Goal: Task Accomplishment & Management: Use online tool/utility

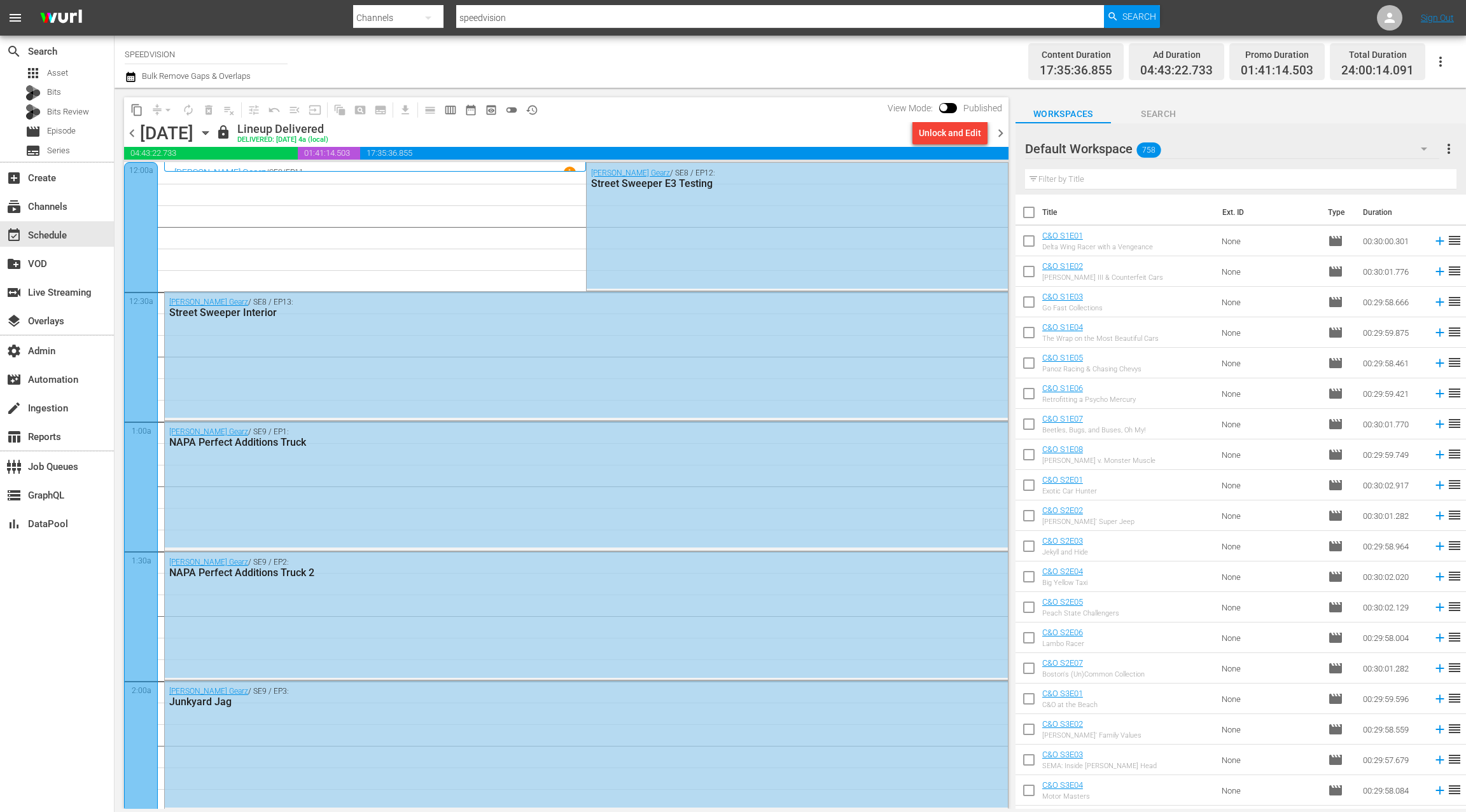
scroll to position [2678, 0]
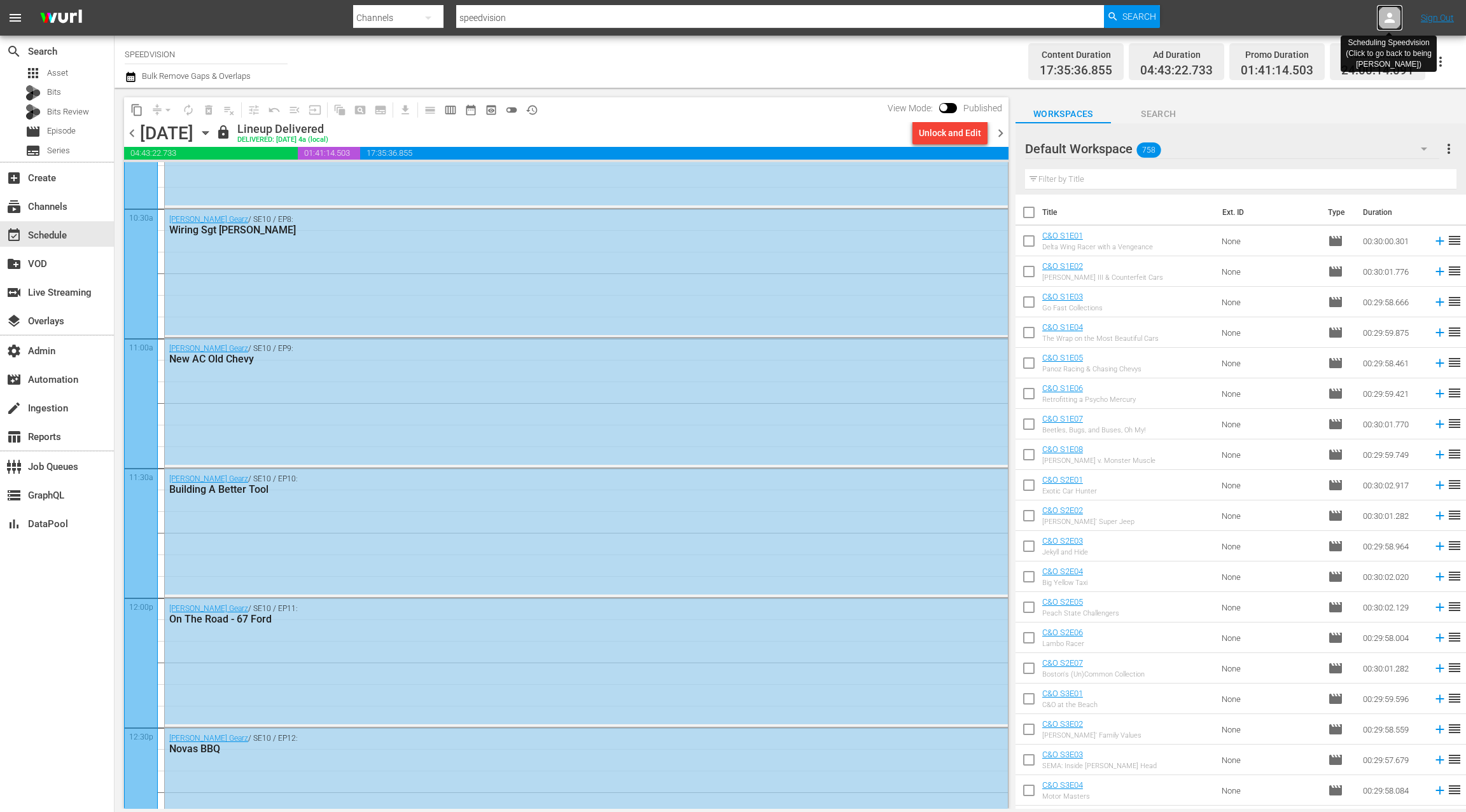
click at [1394, 17] on icon at bounding box center [1389, 18] width 15 height 15
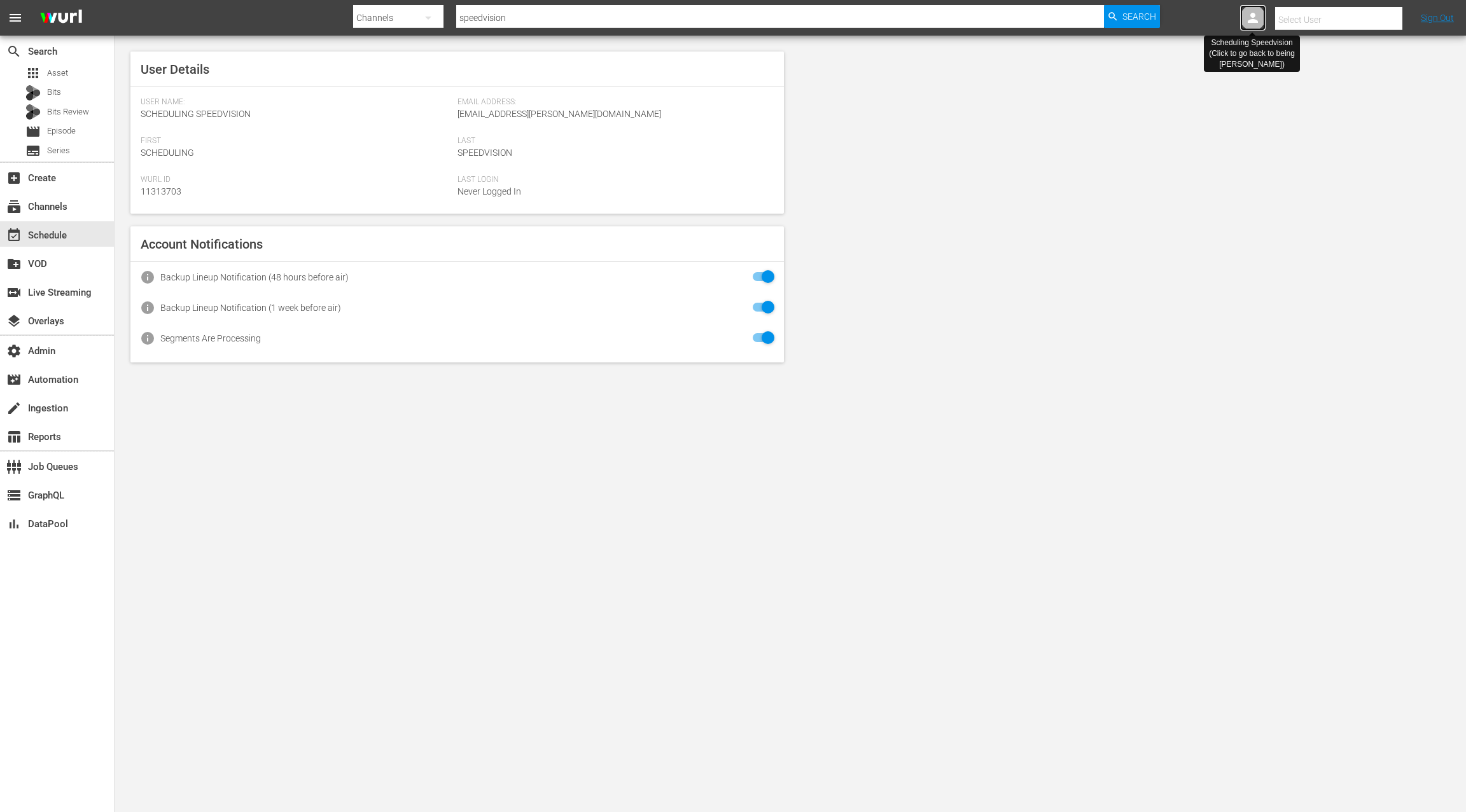
drag, startPoint x: 1256, startPoint y: 20, endPoint x: 1166, endPoint y: 20, distance: 90.0
click at [1256, 20] on icon at bounding box center [1253, 18] width 11 height 11
click at [78, 207] on div "subscriptions Channels" at bounding box center [57, 205] width 114 height 25
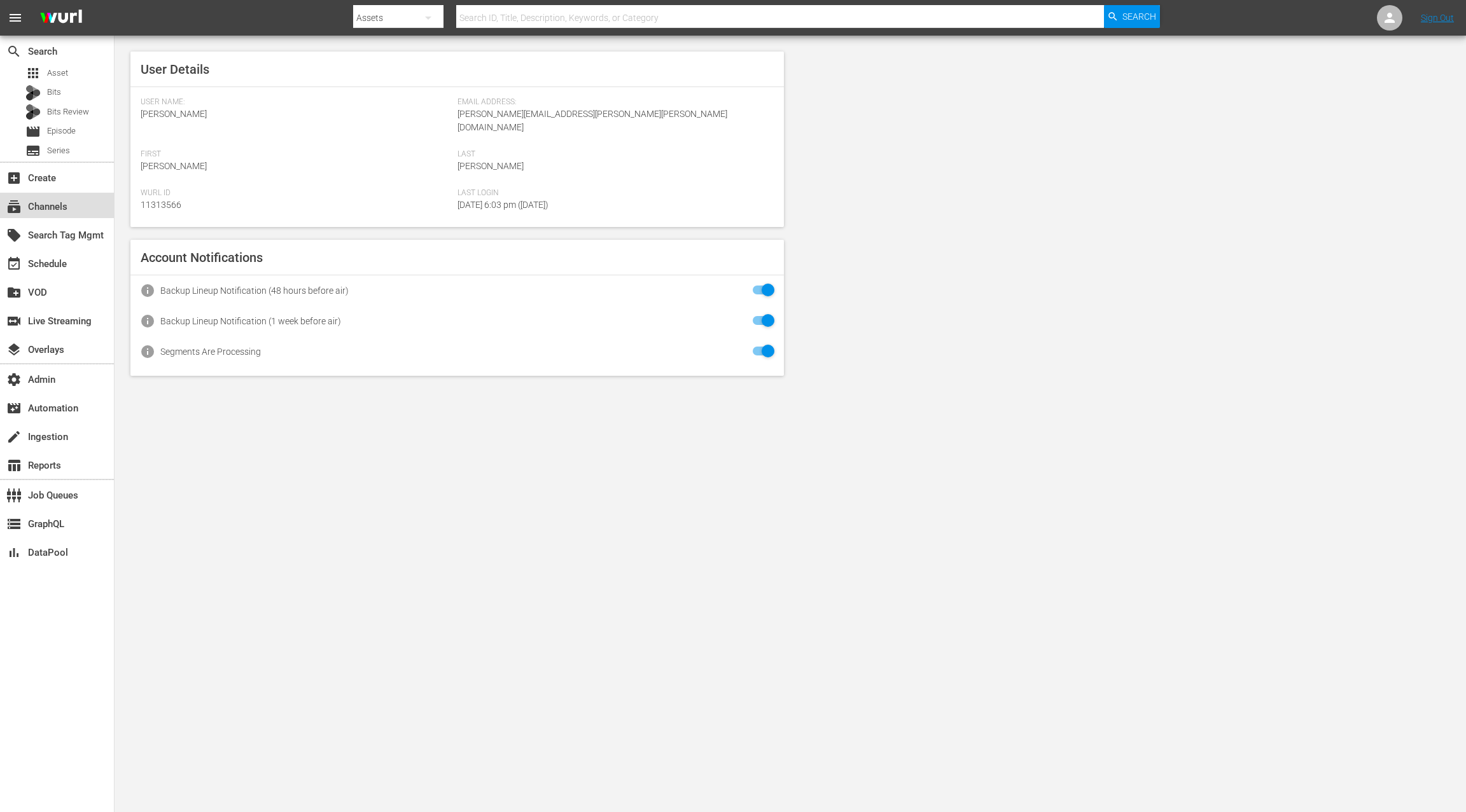
click at [74, 200] on div "subscriptions Channels" at bounding box center [57, 205] width 114 height 25
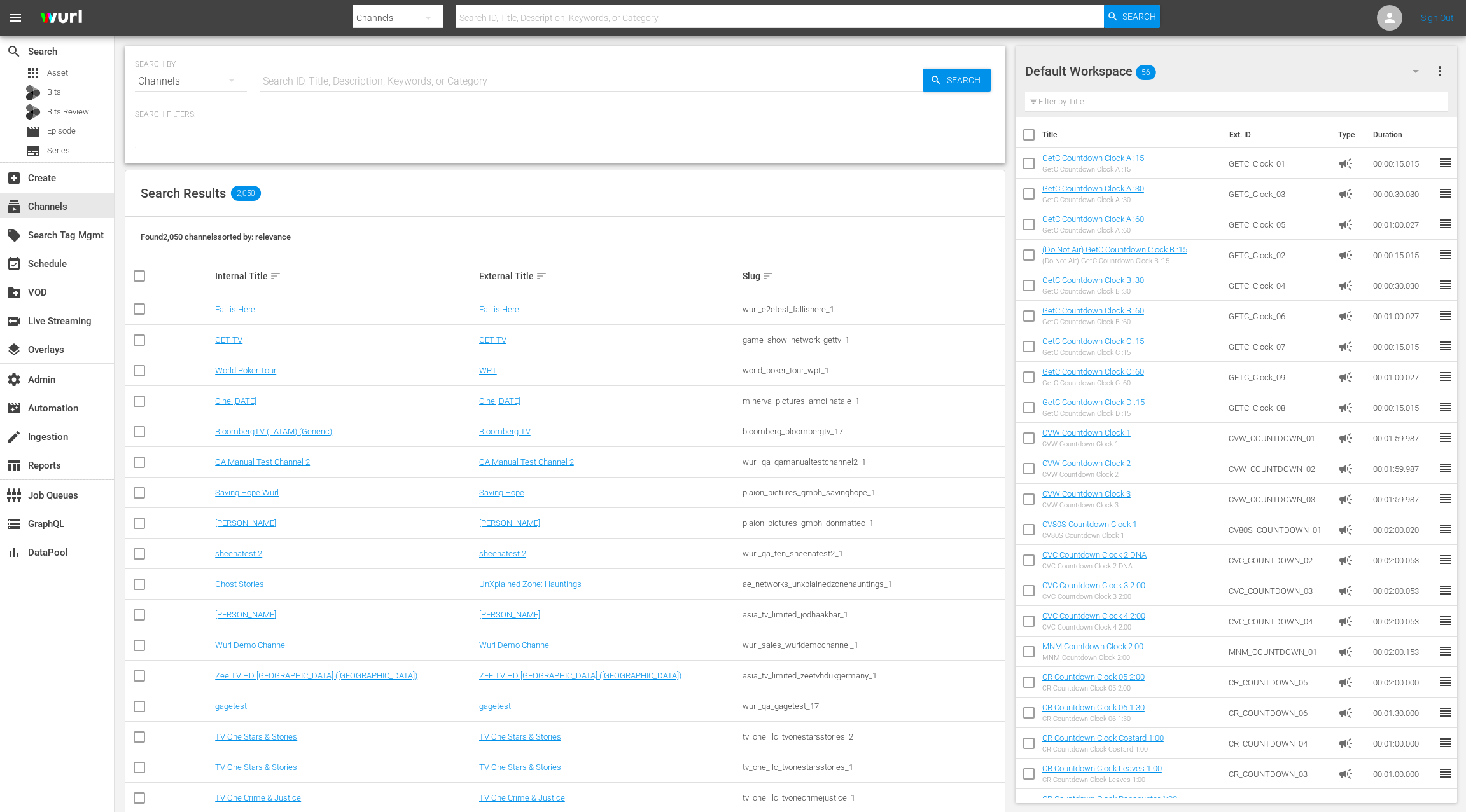
click at [296, 83] on input "text" at bounding box center [591, 81] width 663 height 31
type input "tastemade"
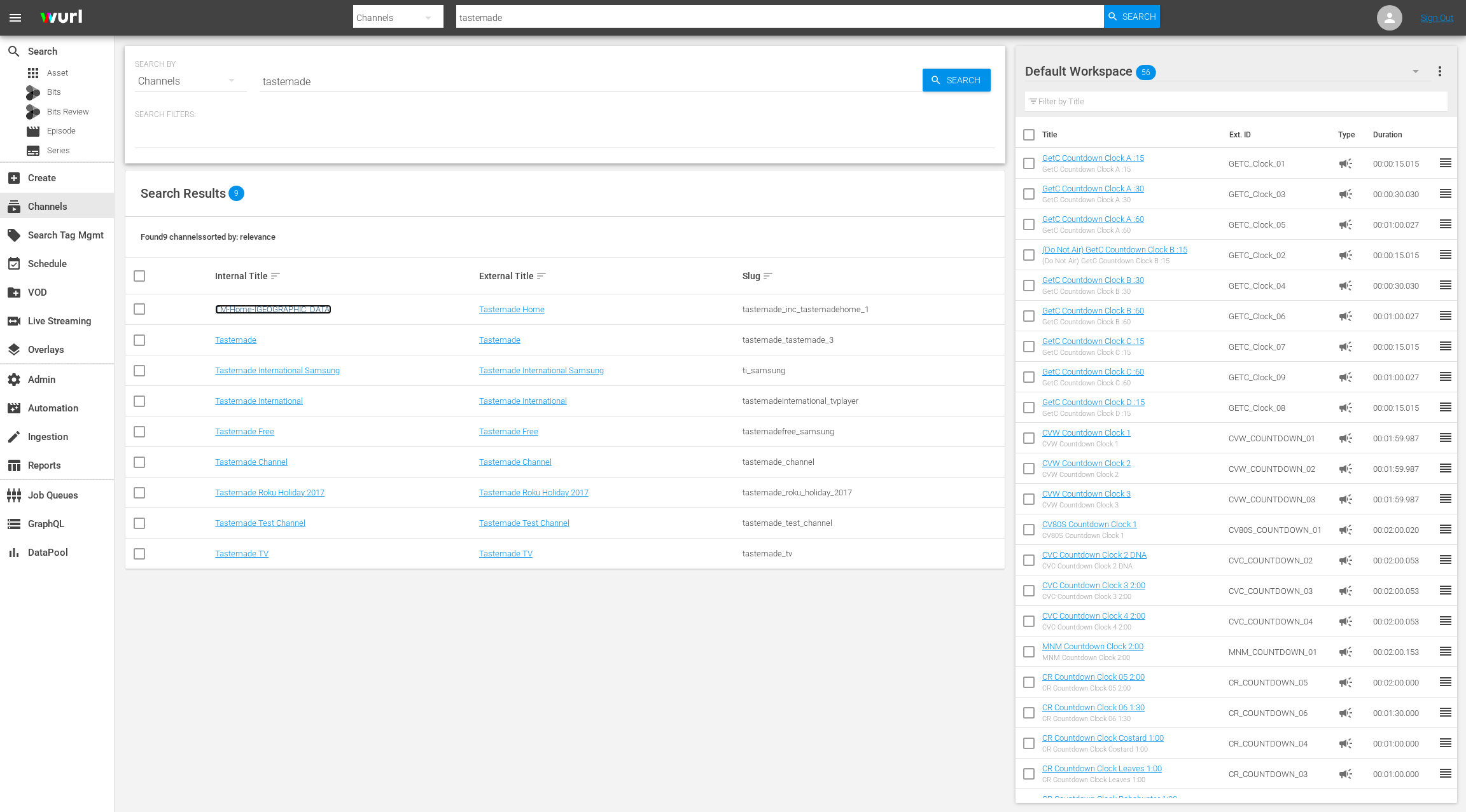
click at [270, 308] on link "TM-Home-Canada" at bounding box center [273, 309] width 116 height 10
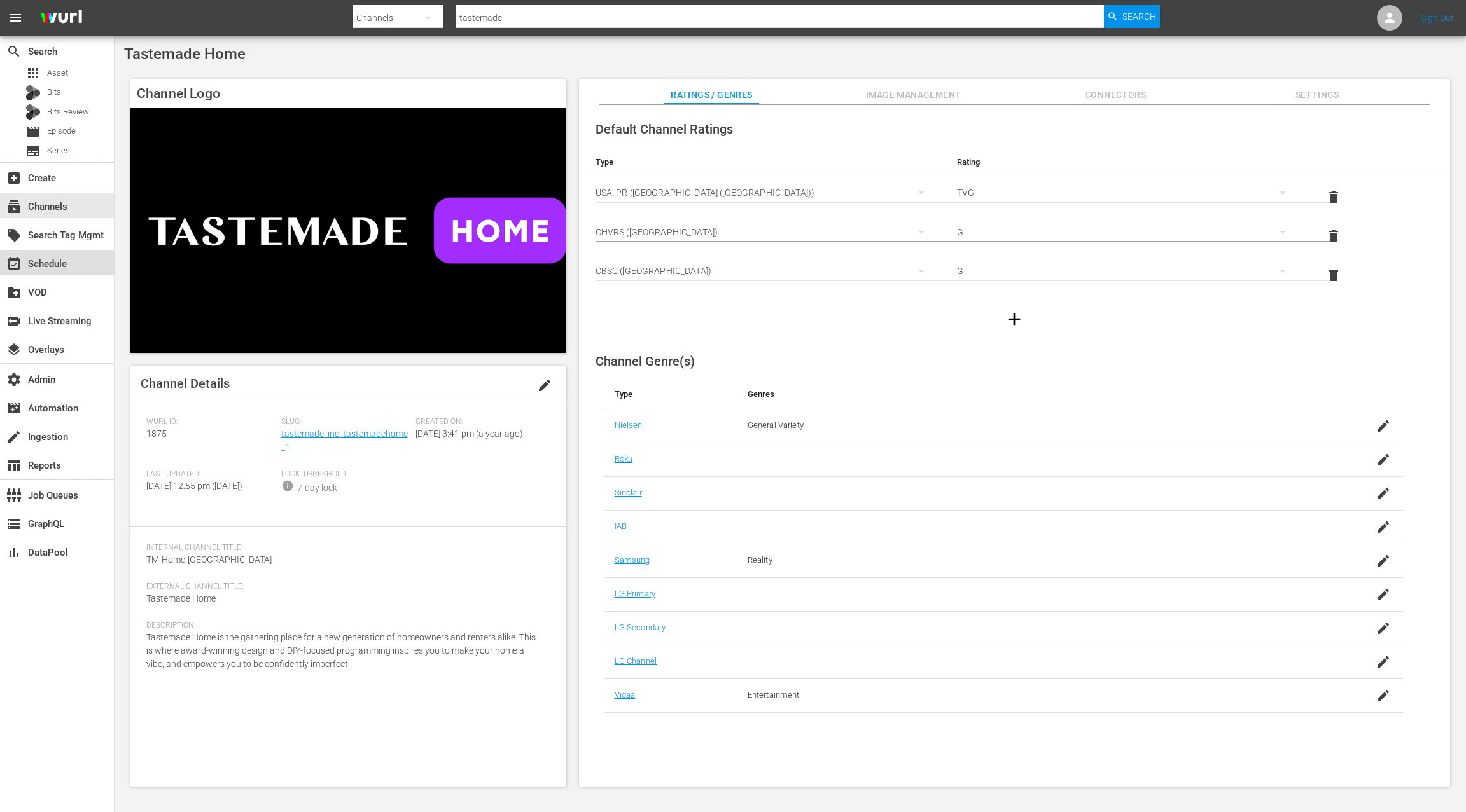
click at [67, 255] on div "event_available Schedule" at bounding box center [57, 262] width 114 height 25
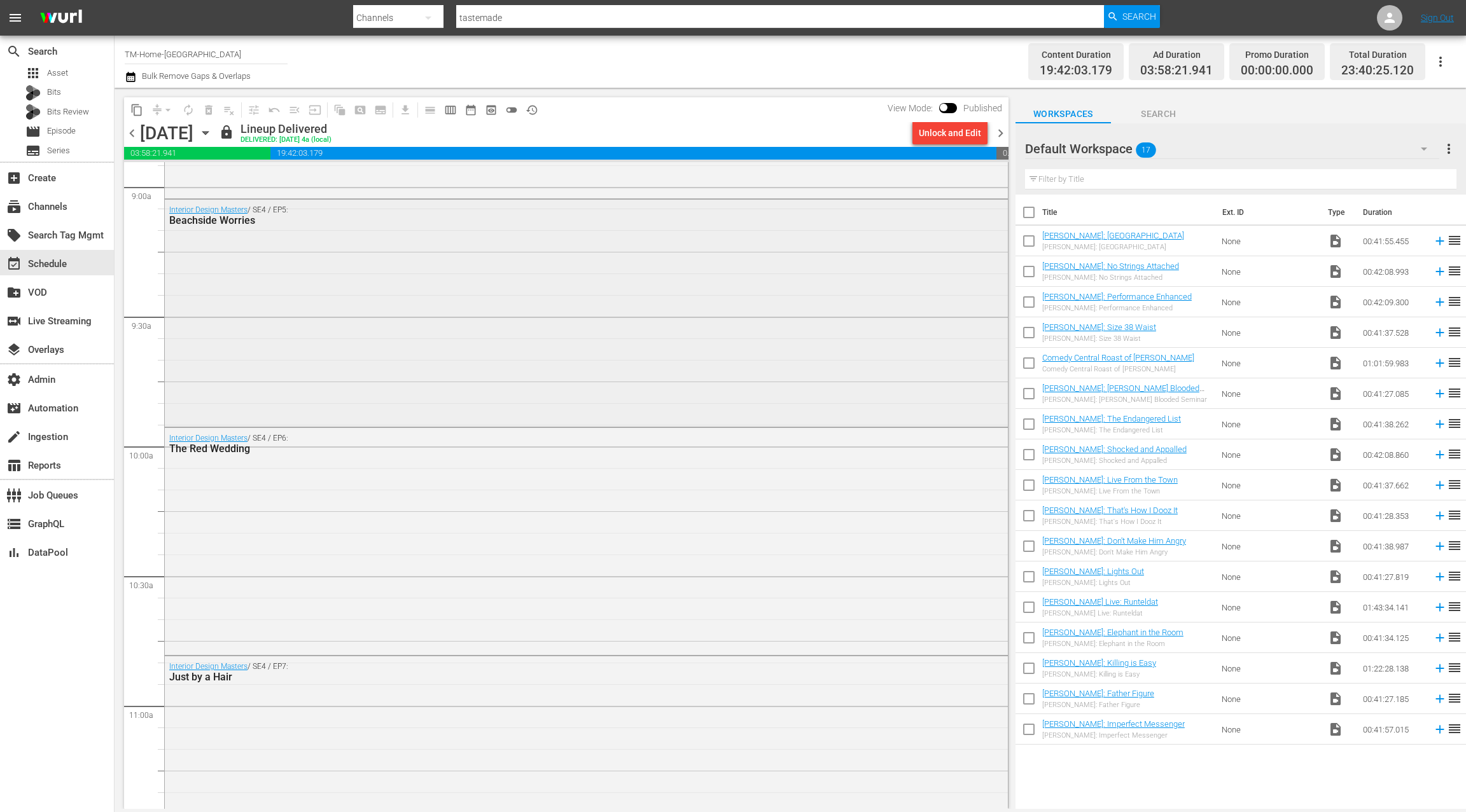
scroll to position [2348, 0]
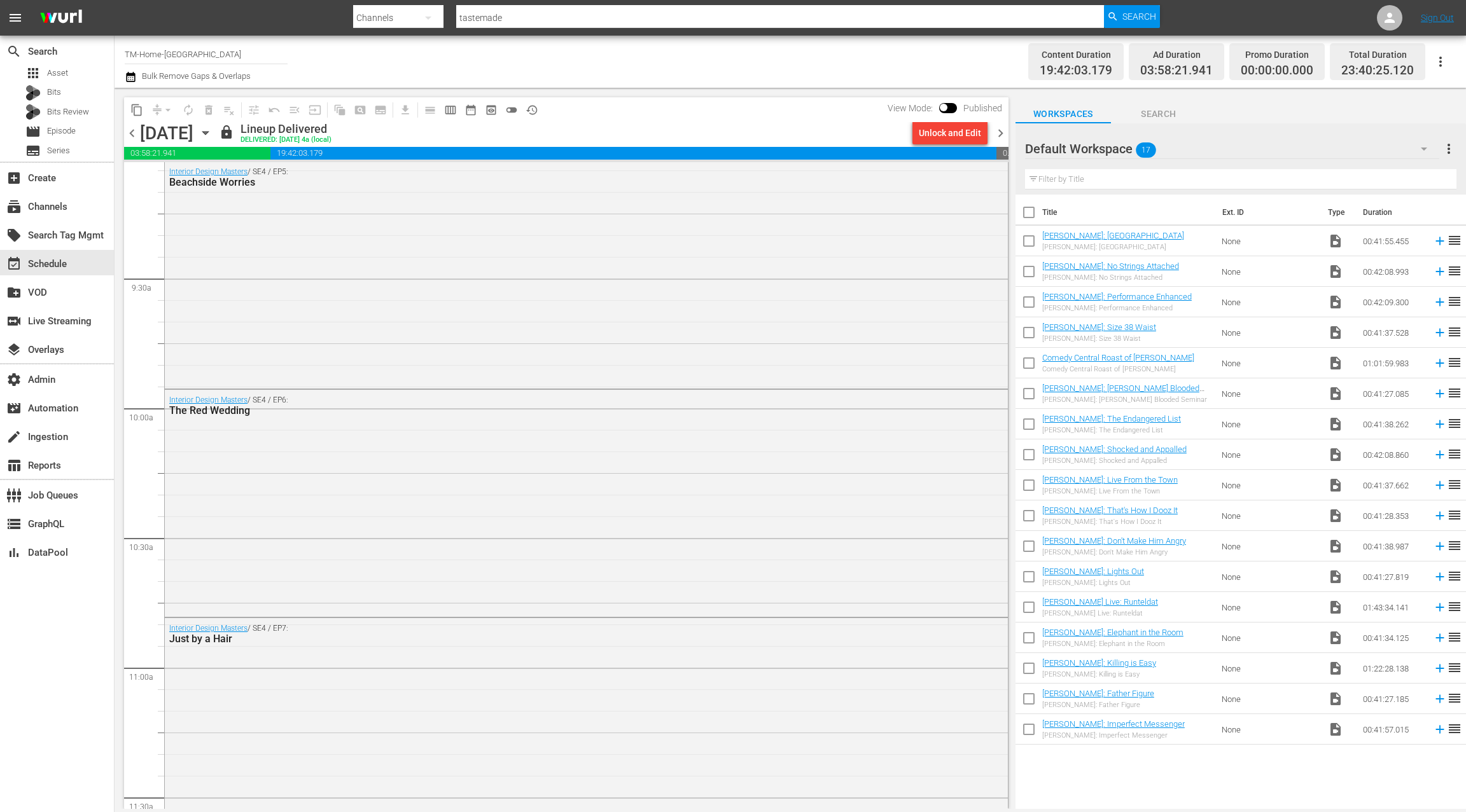
click at [208, 133] on icon "button" at bounding box center [205, 133] width 6 height 3
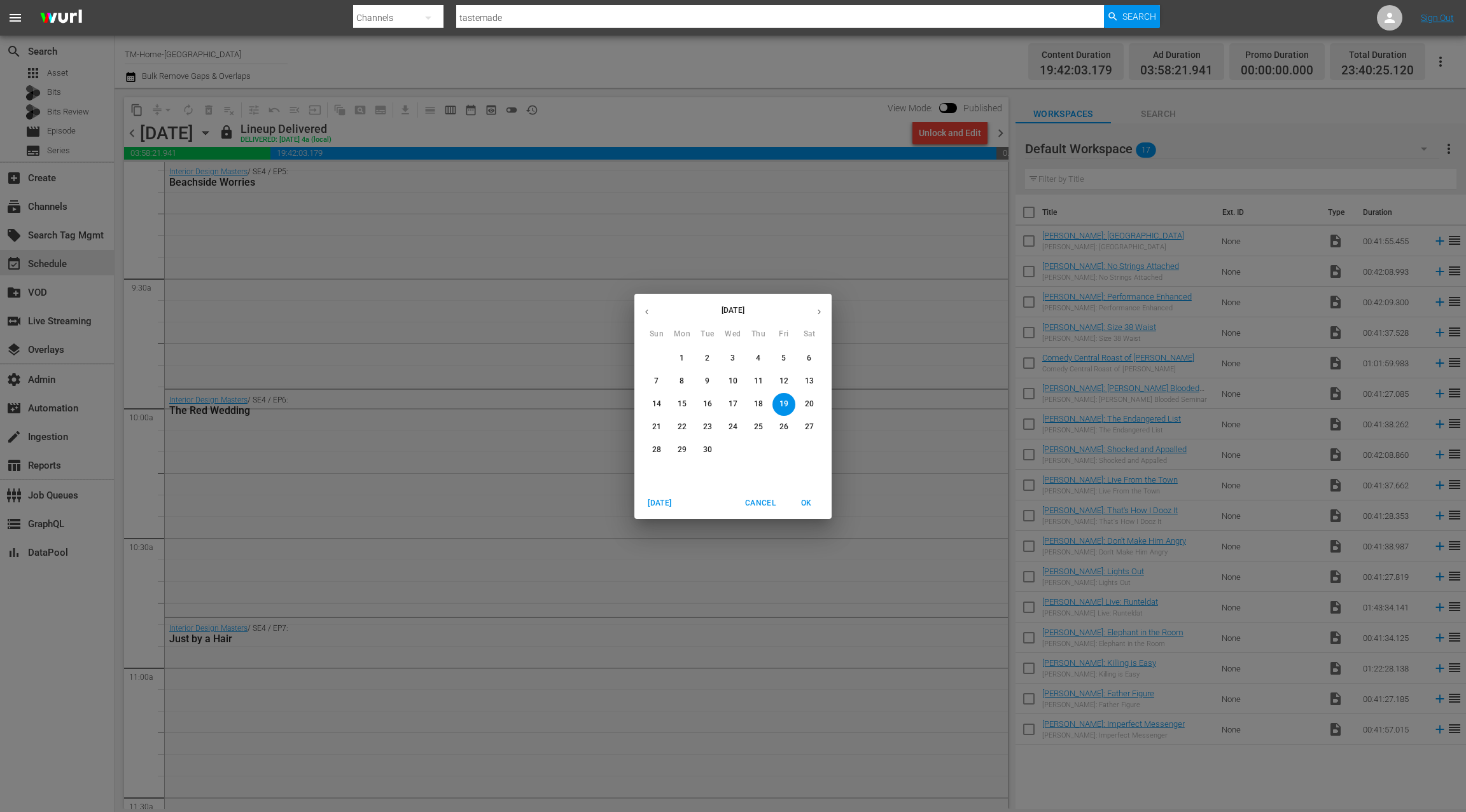
click at [683, 450] on p "29" at bounding box center [681, 449] width 9 height 11
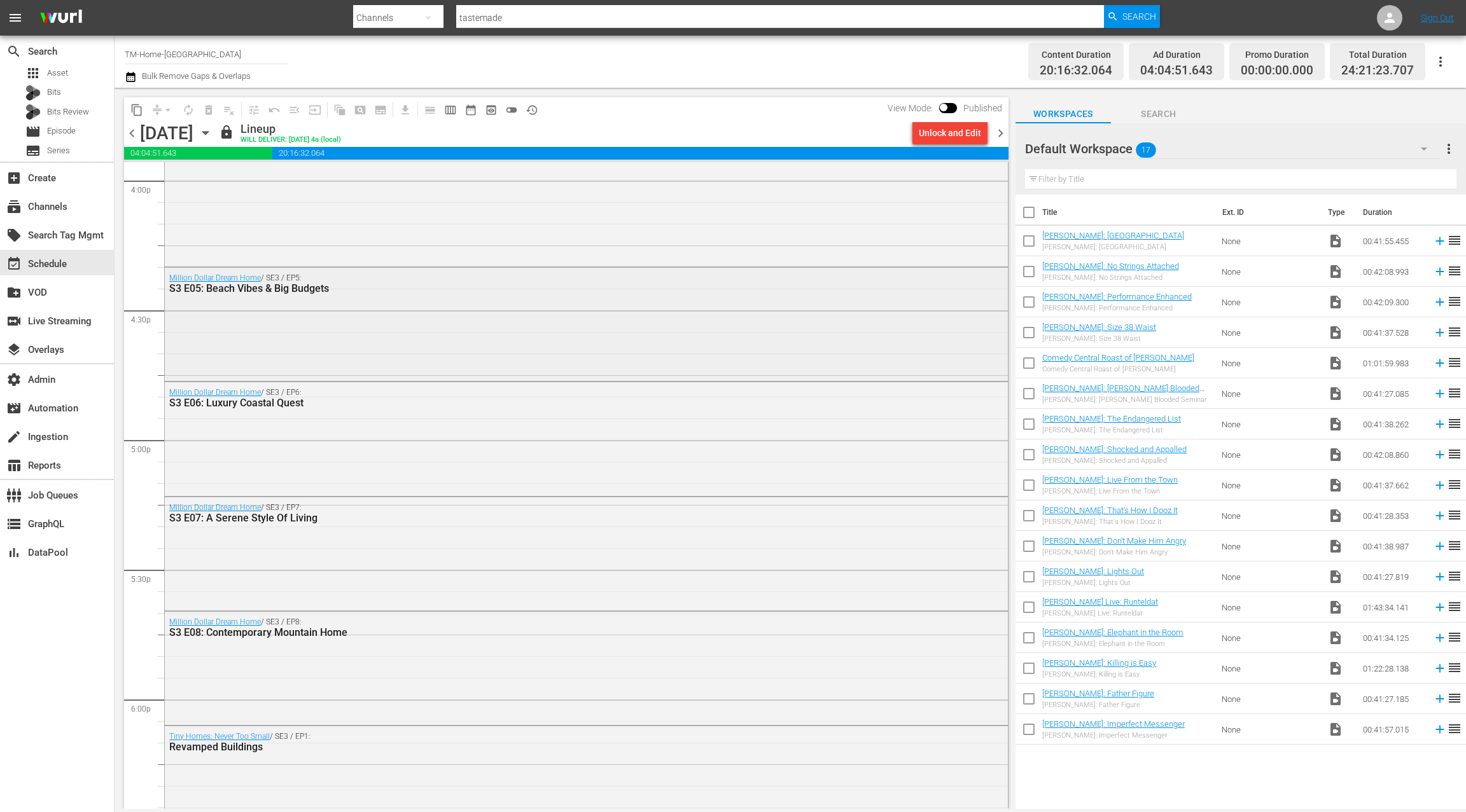
scroll to position [4130, 0]
click at [463, 339] on div "Million Dollar Dream Home / SE3 / EP5: S3 E05: Beach Vibes & Big Budgets" at bounding box center [586, 325] width 843 height 111
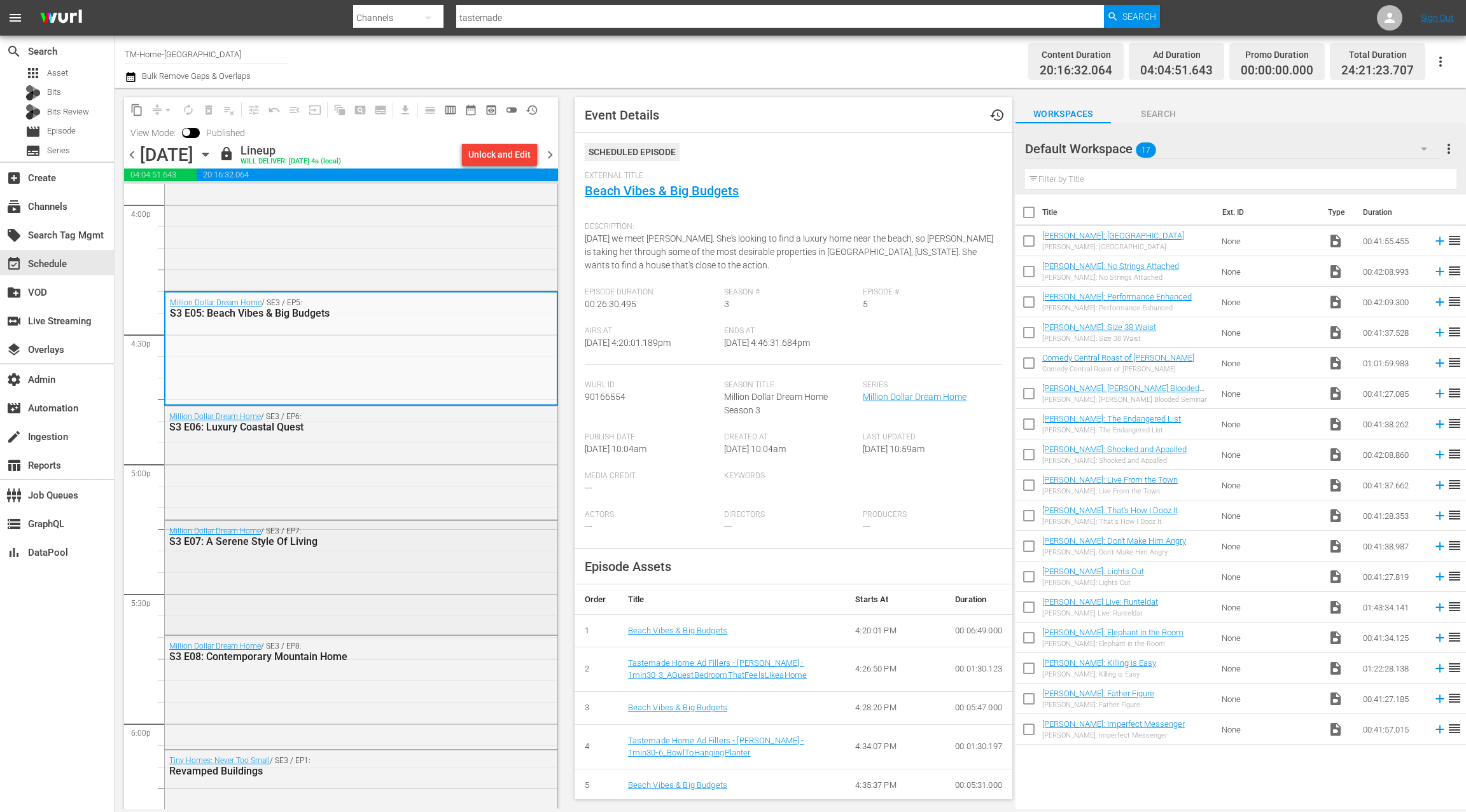
click at [384, 573] on div "Million Dollar Dream Home / SE3 / EP7: S3 E07: A Serene Style Of Living" at bounding box center [361, 576] width 392 height 111
